Goal: Information Seeking & Learning: Learn about a topic

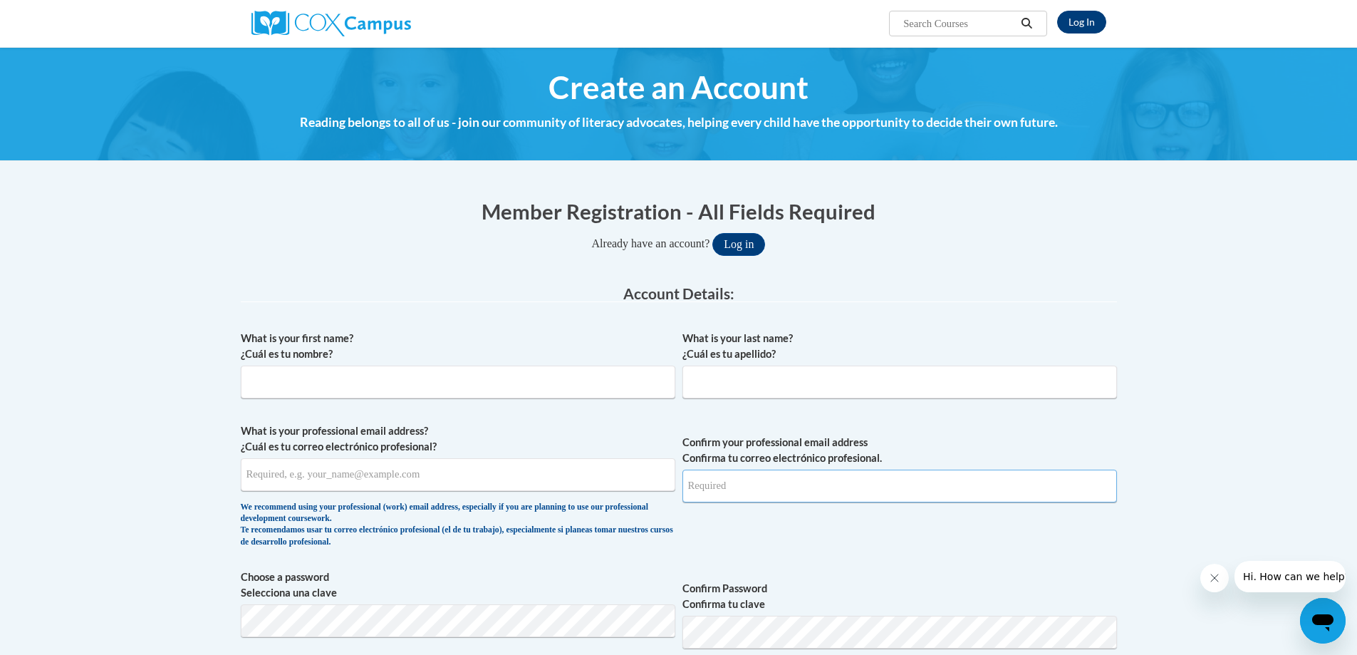
type input "asvehlekweeknow@gmail.com"
click at [1081, 15] on link "Log In" at bounding box center [1081, 22] width 49 height 23
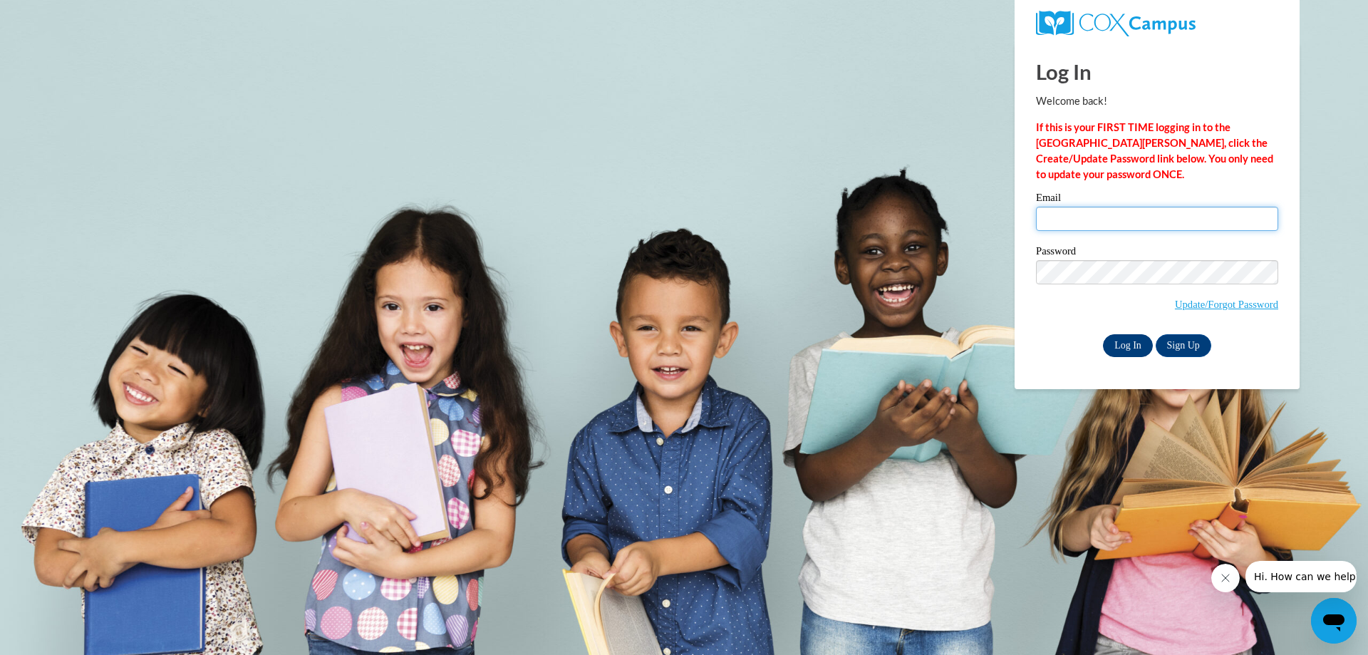
type input "asvehlekweeknow@gmail.com"
click at [1125, 348] on input "Log In" at bounding box center [1128, 345] width 50 height 23
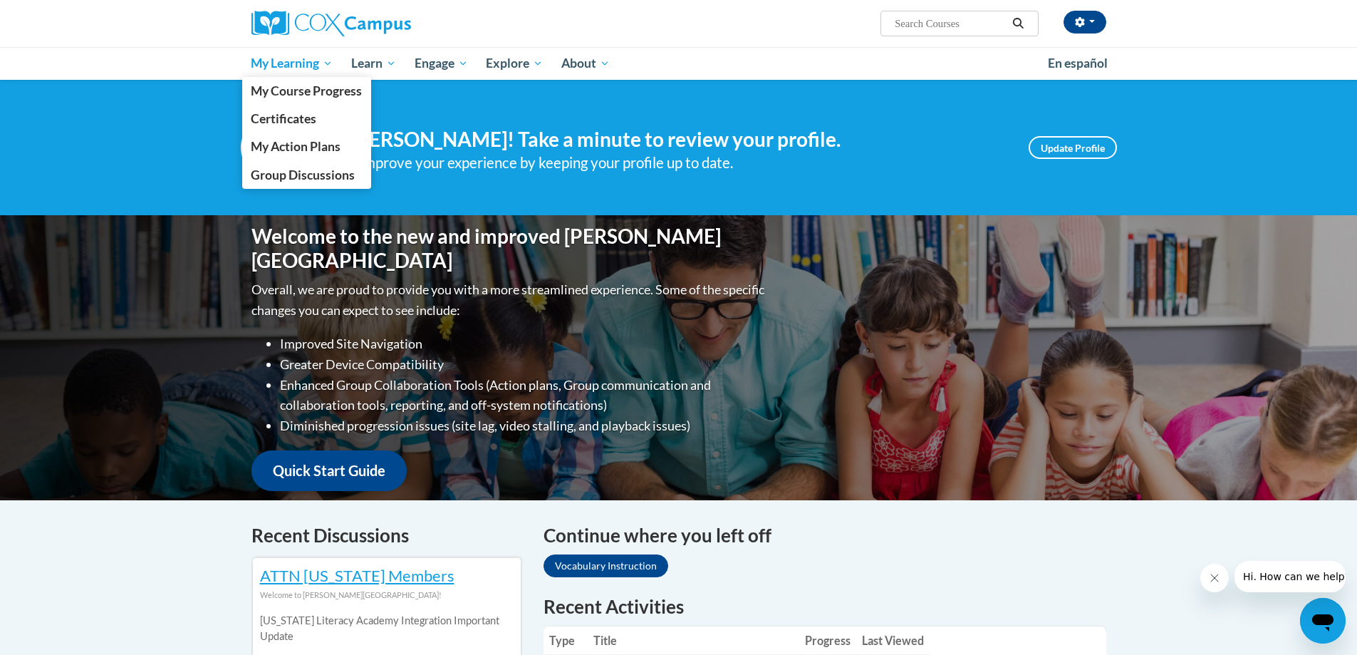
click at [291, 66] on span "My Learning" at bounding box center [292, 63] width 82 height 17
click at [291, 93] on span "My Course Progress" at bounding box center [306, 90] width 111 height 15
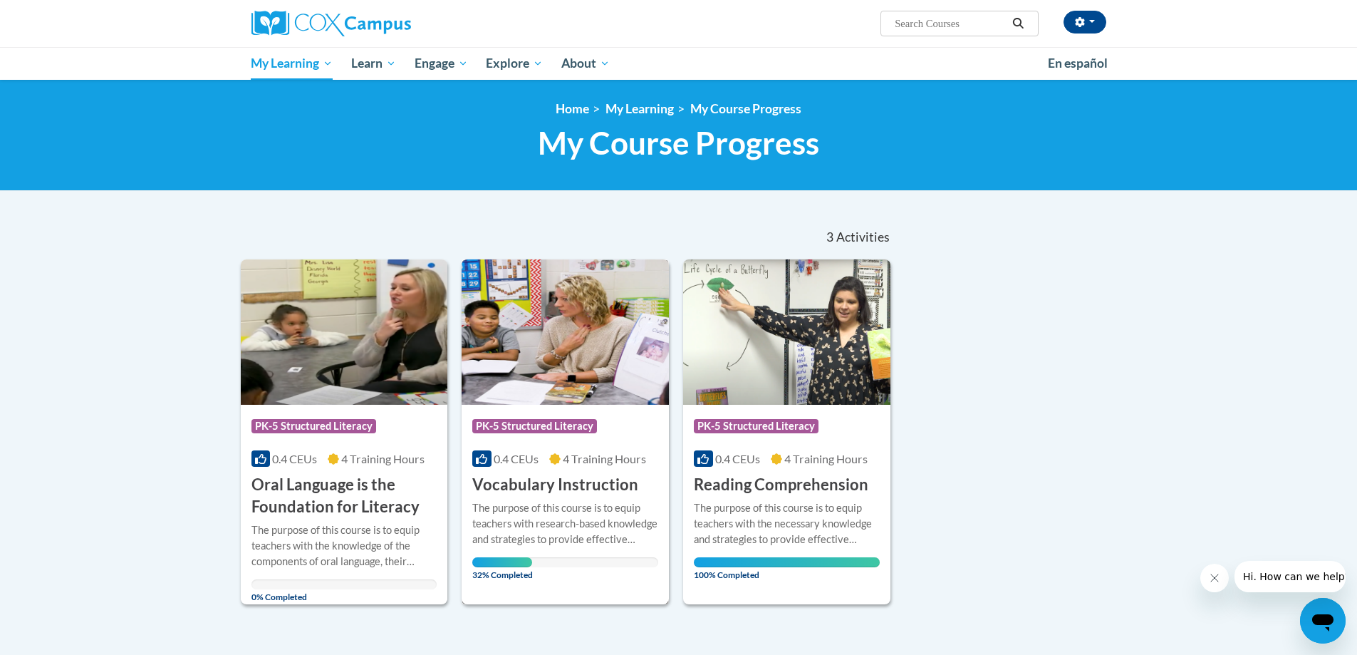
click at [531, 496] on div "More Info Open The purpose of this course is to equip teachers with research-ba…" at bounding box center [565, 537] width 207 height 83
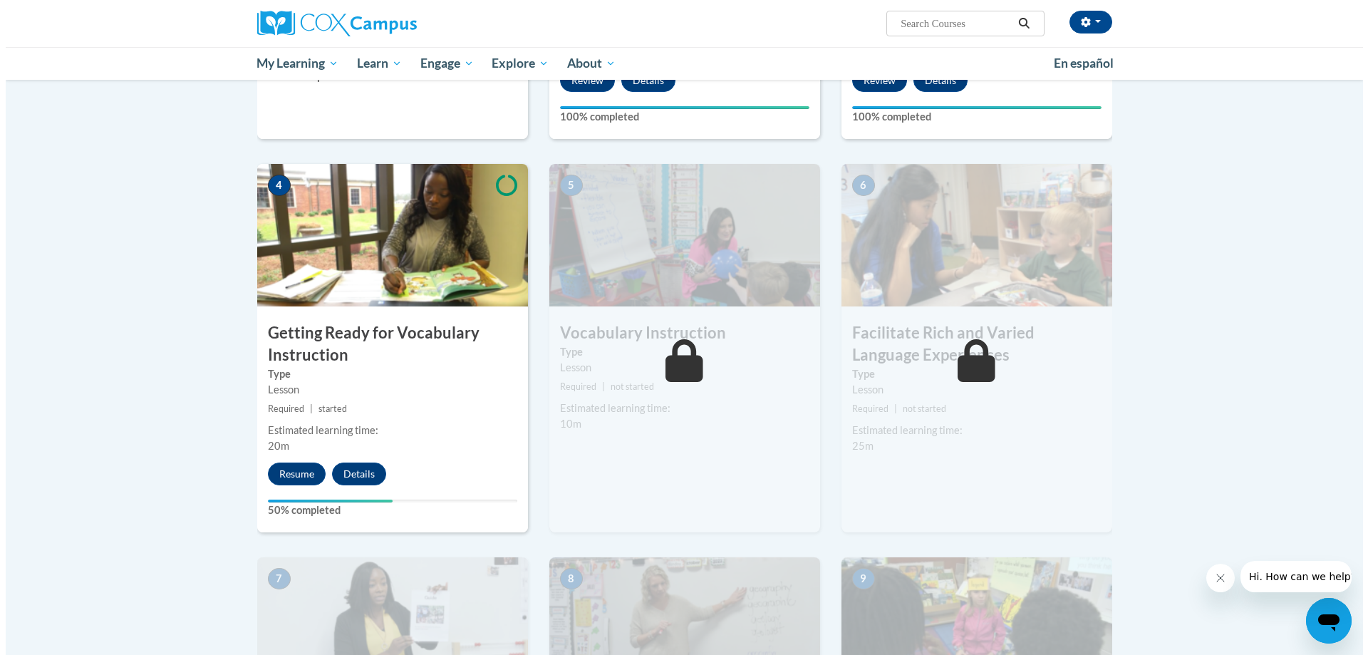
scroll to position [602, 0]
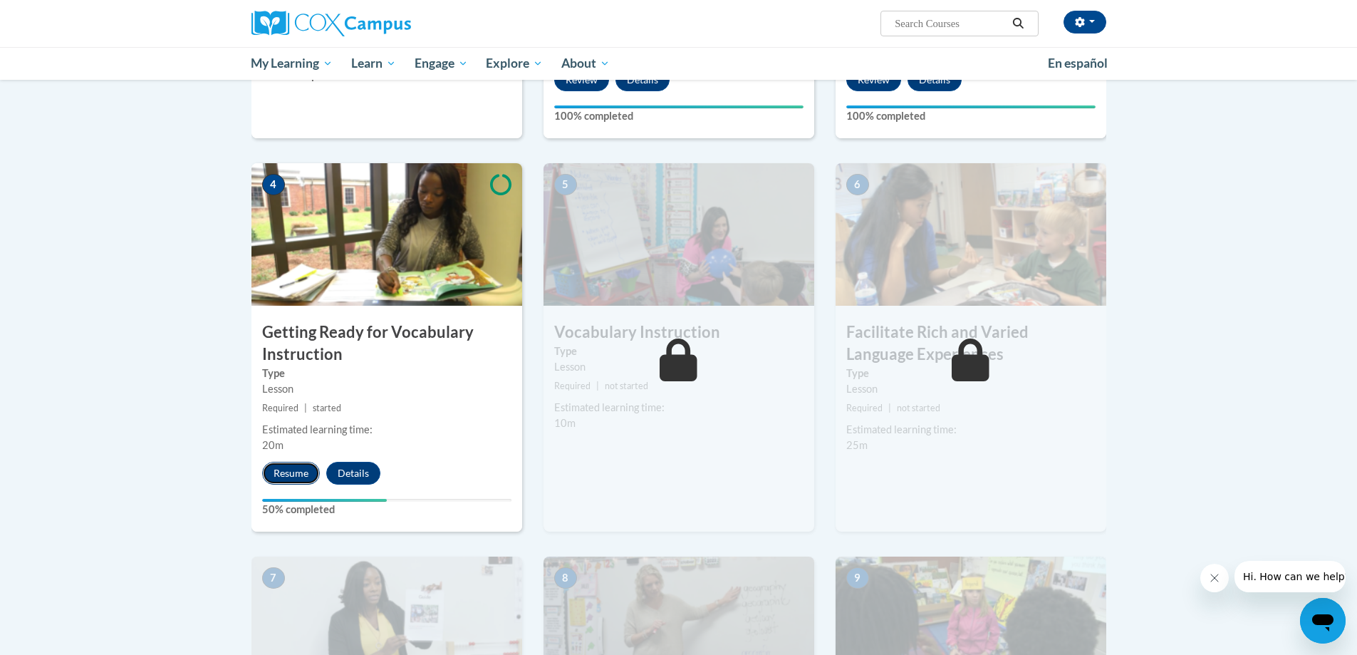
click at [288, 474] on button "Resume" at bounding box center [291, 473] width 58 height 23
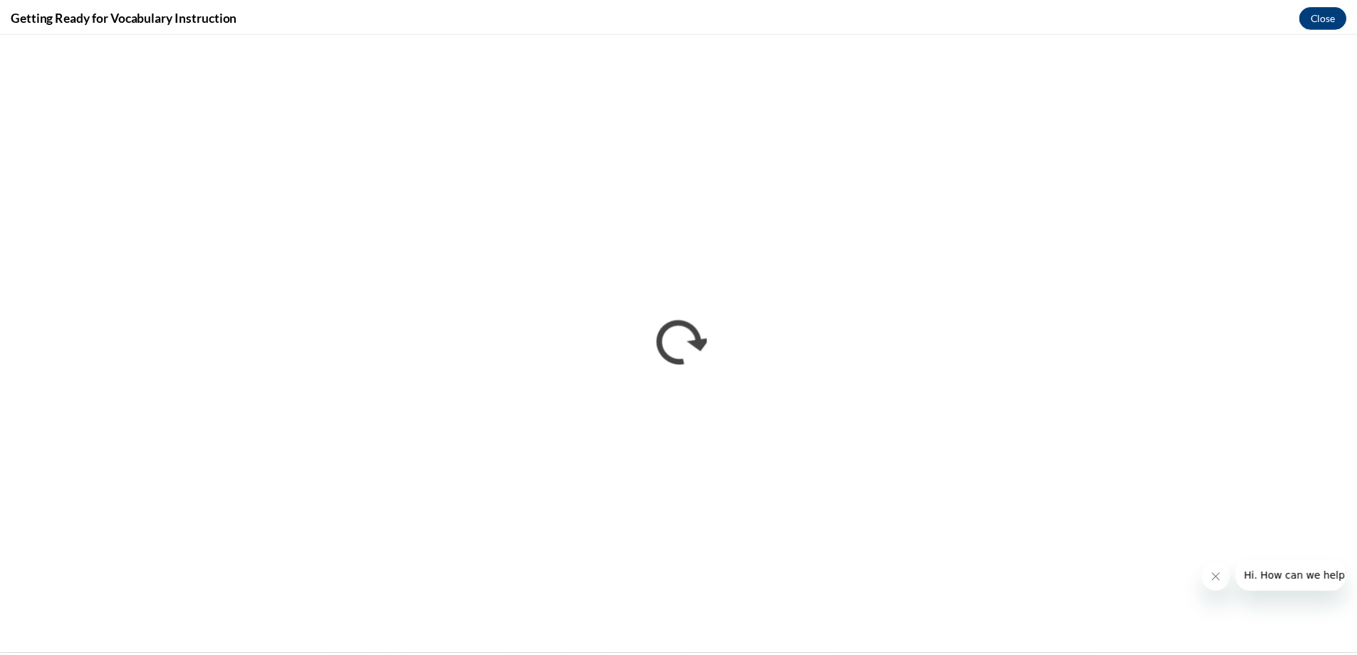
scroll to position [0, 0]
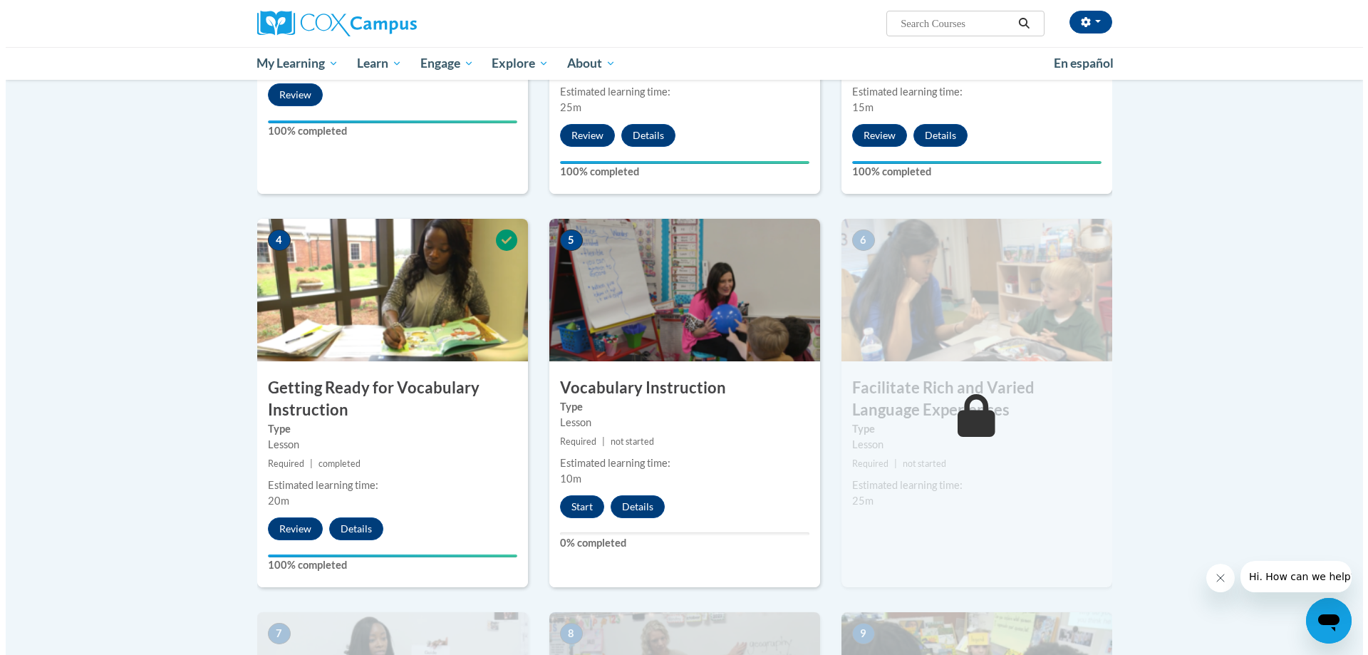
scroll to position [548, 0]
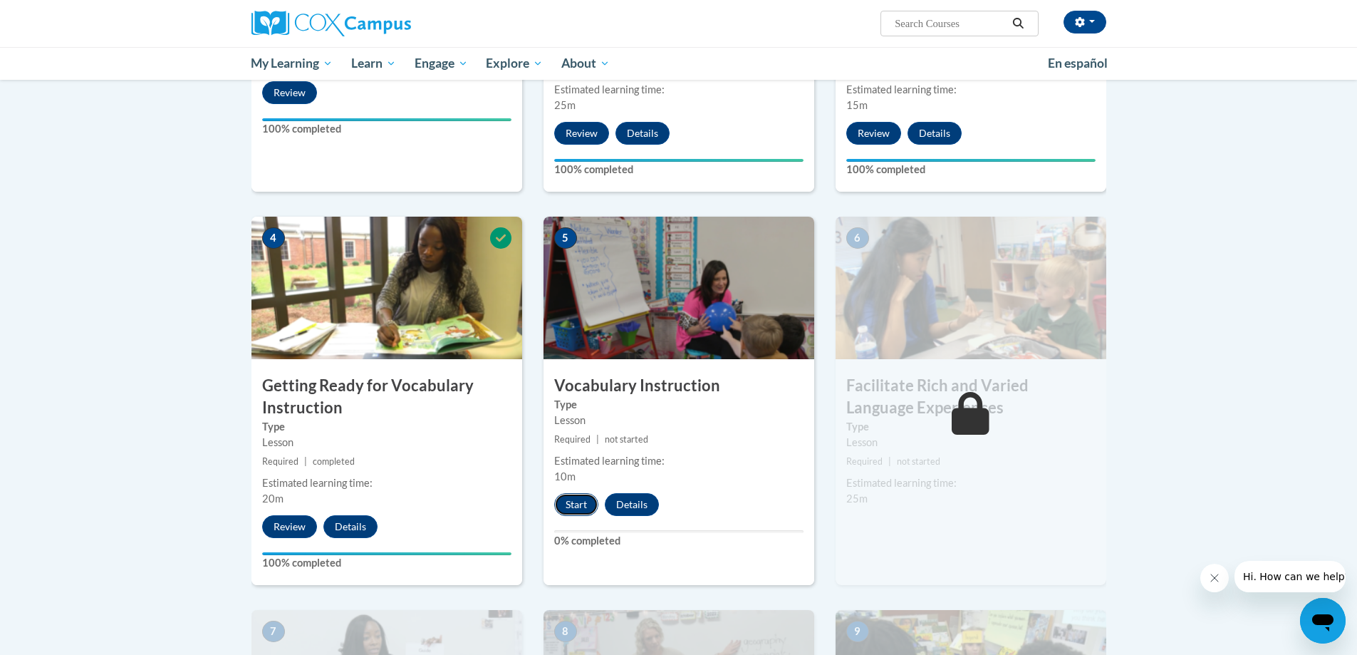
click at [575, 513] on button "Start" at bounding box center [576, 504] width 44 height 23
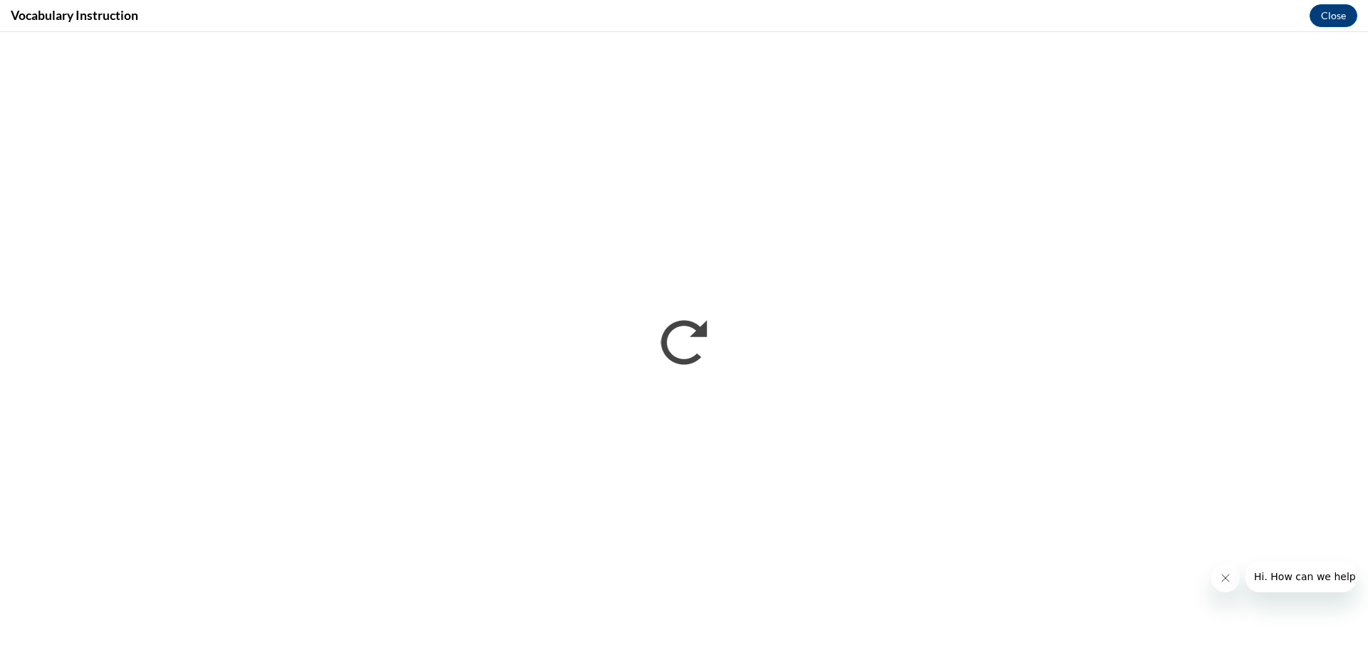
scroll to position [0, 0]
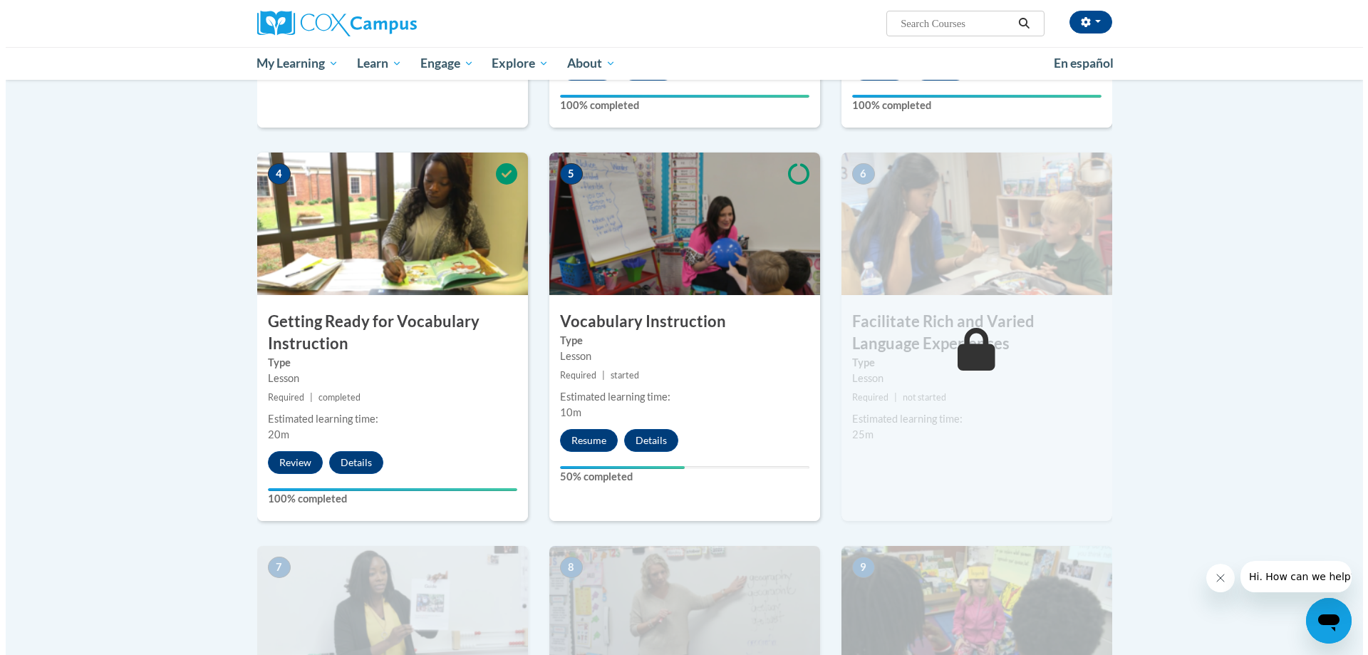
scroll to position [613, 0]
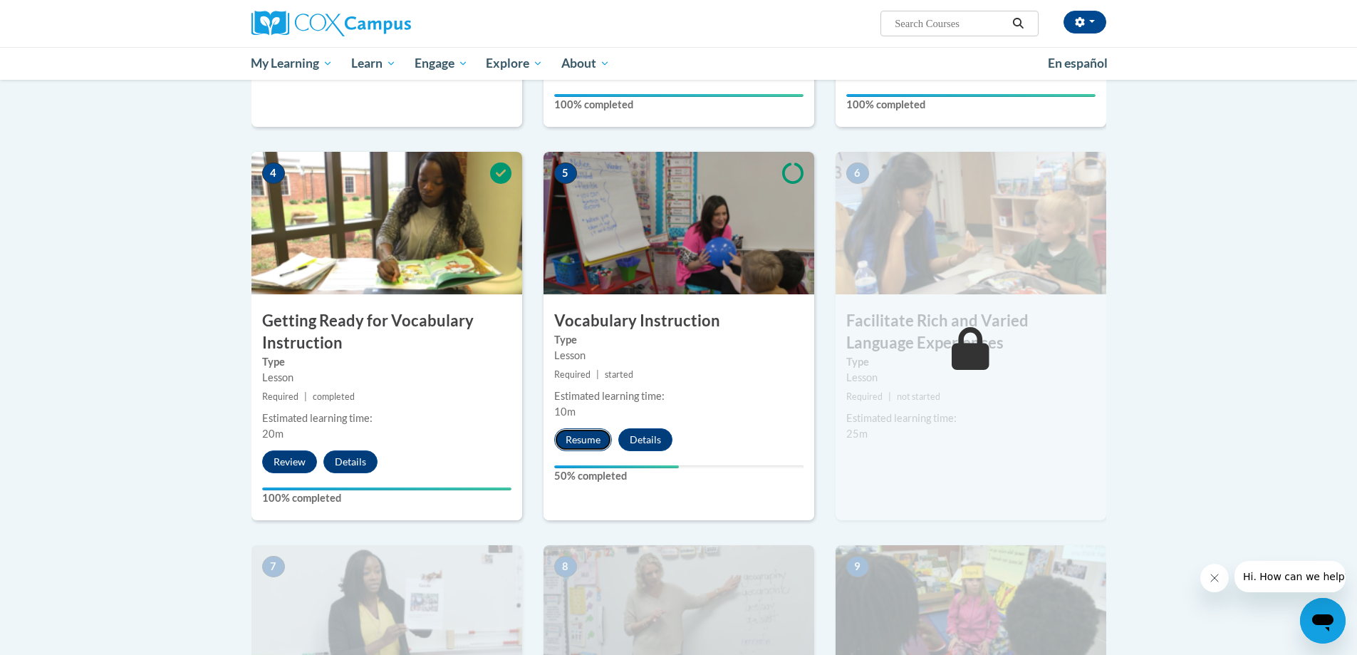
click at [588, 433] on button "Resume" at bounding box center [583, 439] width 58 height 23
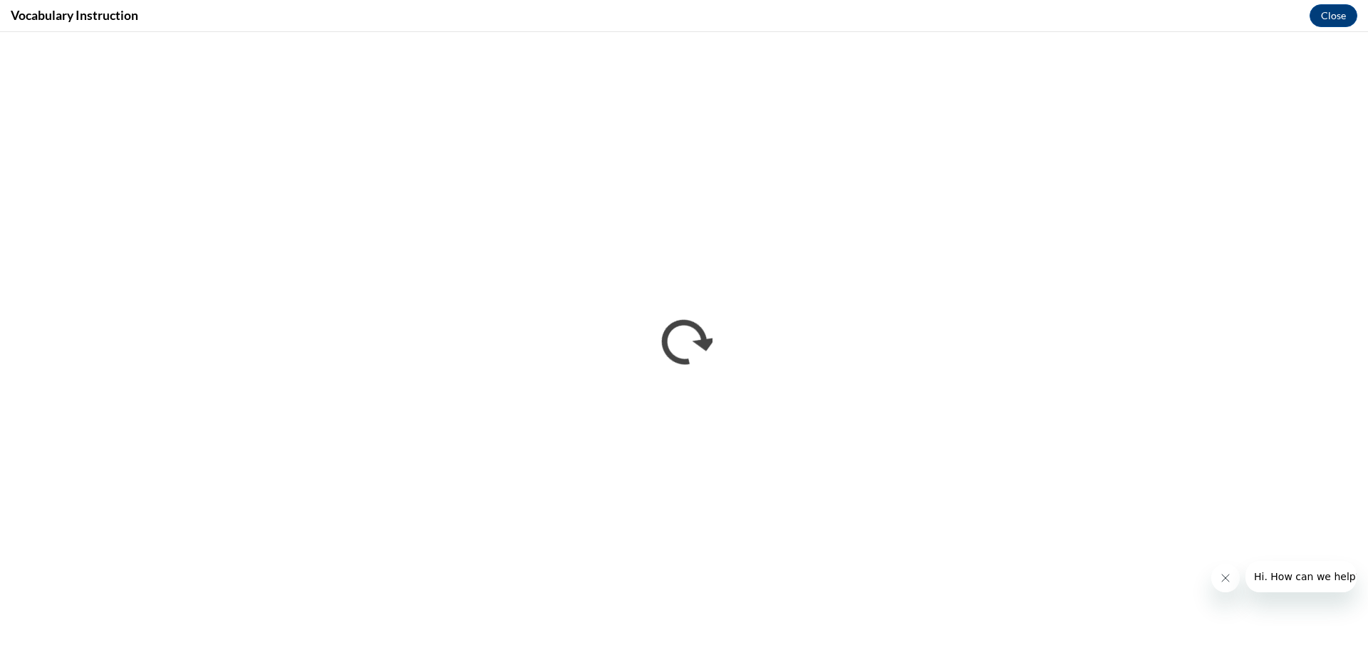
scroll to position [0, 0]
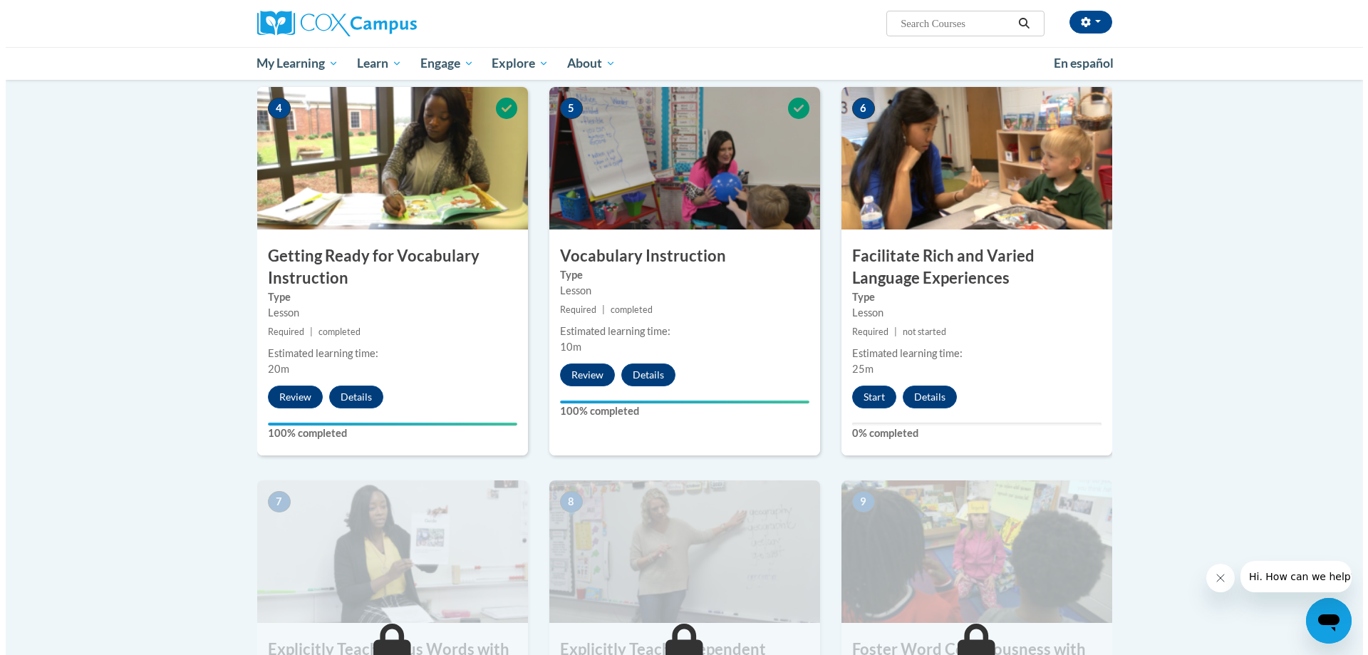
scroll to position [688, 0]
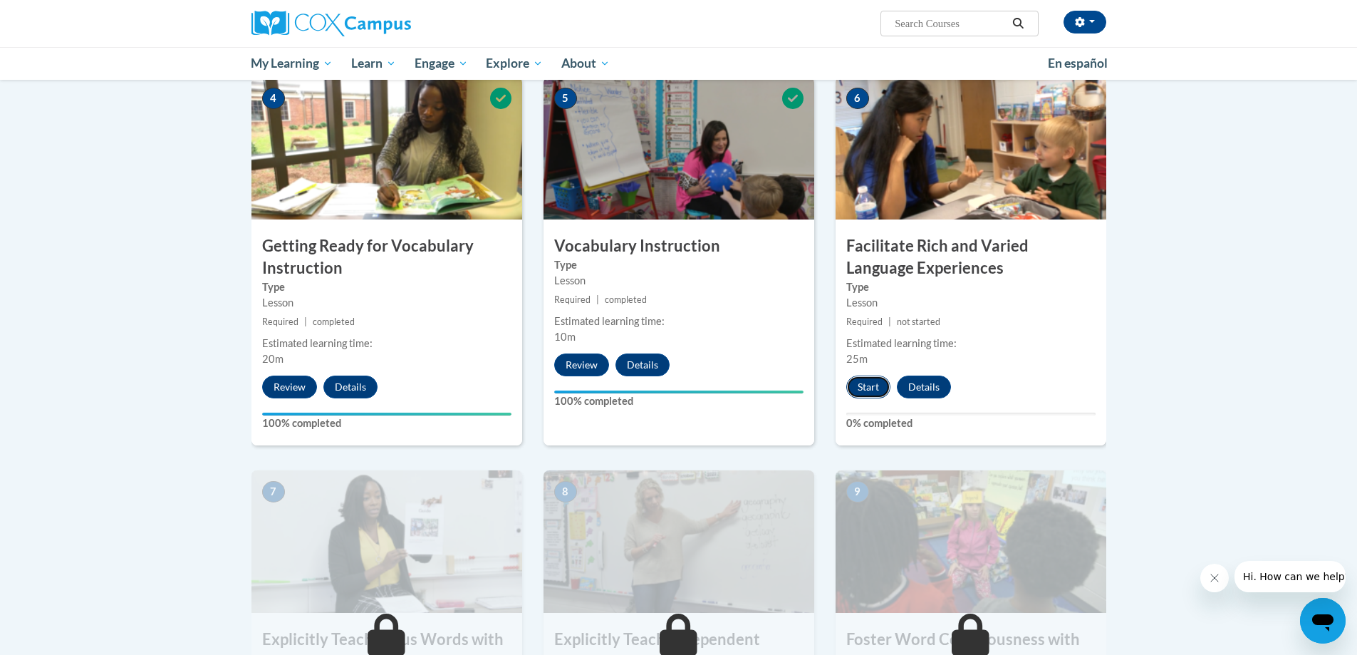
click at [866, 388] on button "Start" at bounding box center [868, 386] width 44 height 23
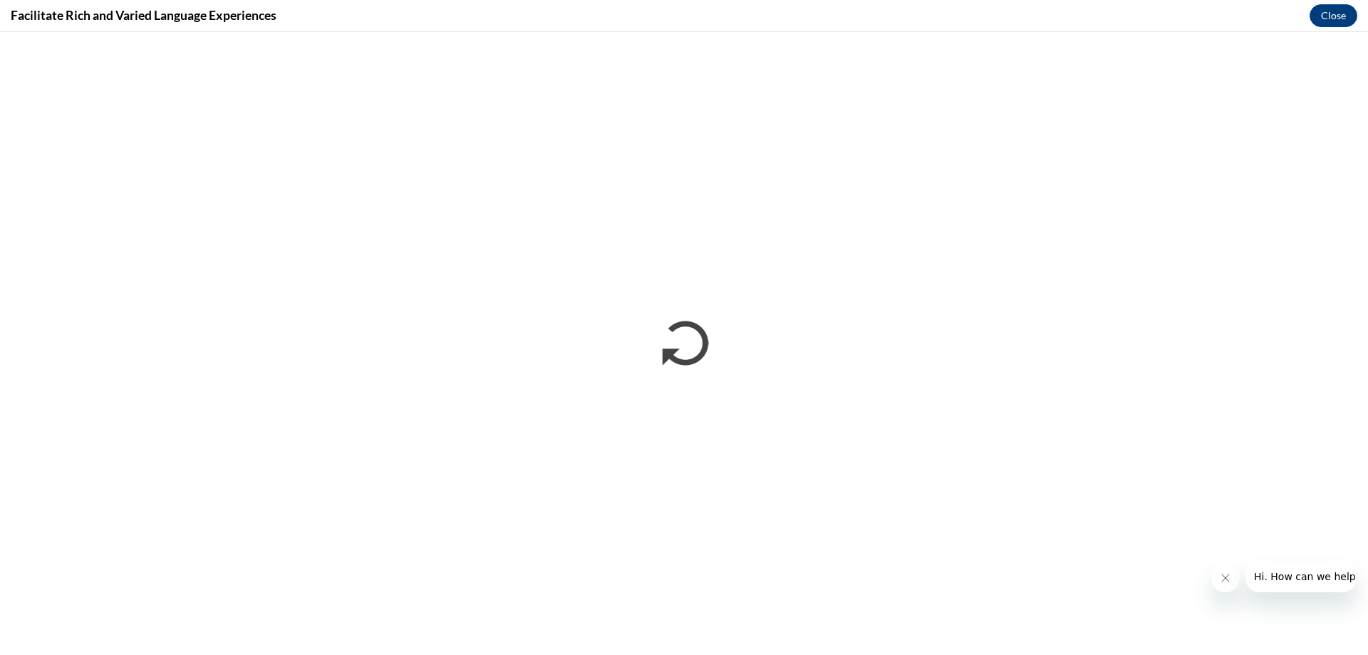
scroll to position [0, 0]
